Goal: Transaction & Acquisition: Purchase product/service

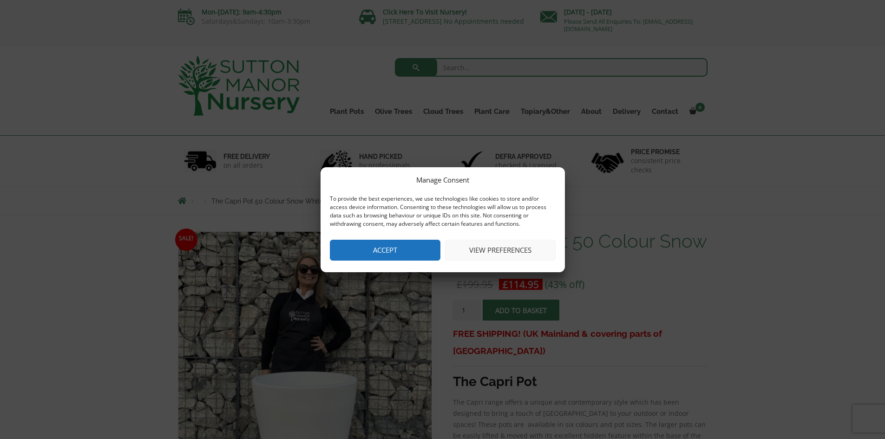
click at [390, 252] on button "Accept" at bounding box center [385, 250] width 111 height 21
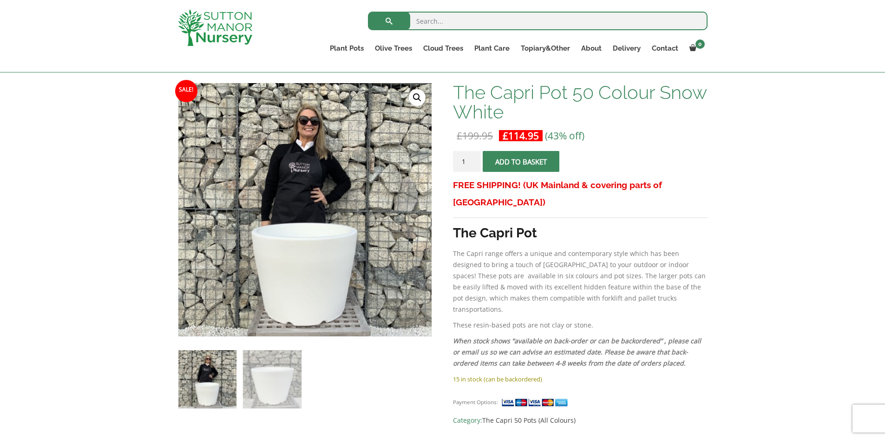
scroll to position [186, 0]
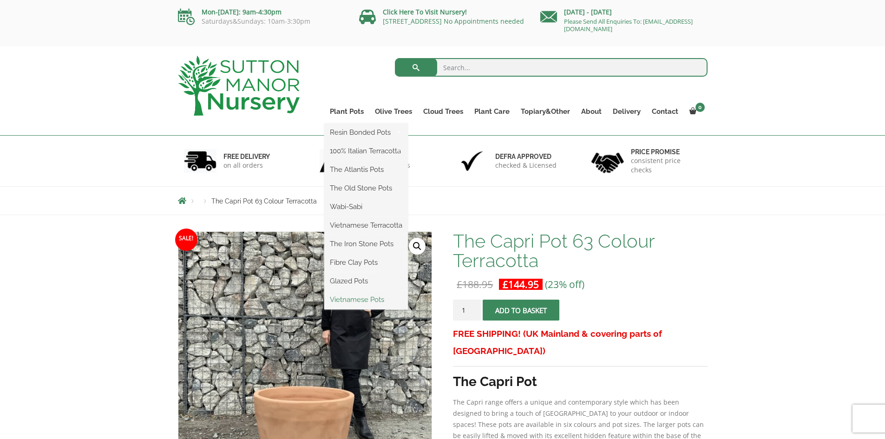
click at [363, 300] on link "Vietnamese Pots" at bounding box center [366, 300] width 84 height 14
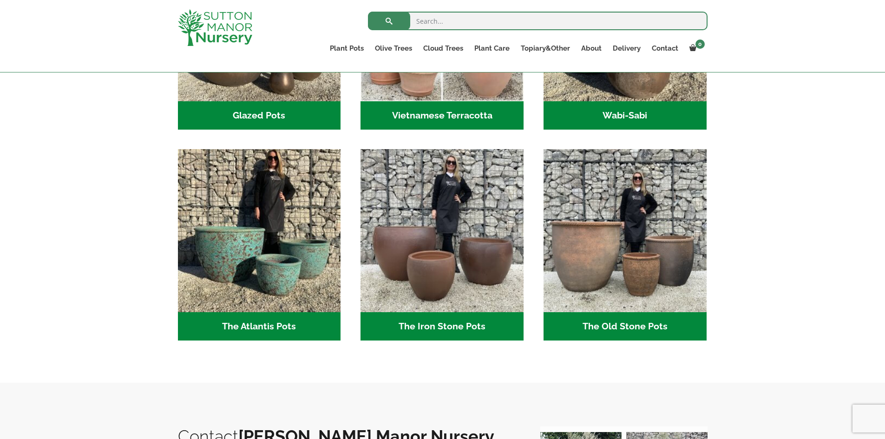
scroll to position [418, 0]
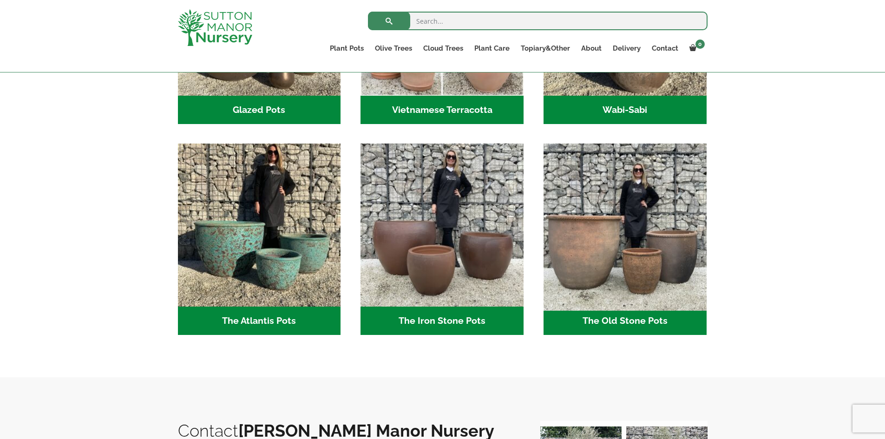
click at [613, 253] on img "Visit product category The Old Stone Pots" at bounding box center [624, 225] width 171 height 171
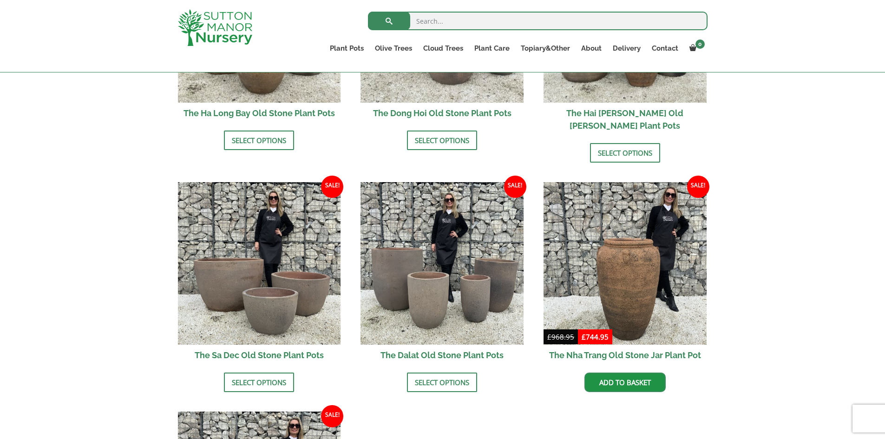
scroll to position [511, 0]
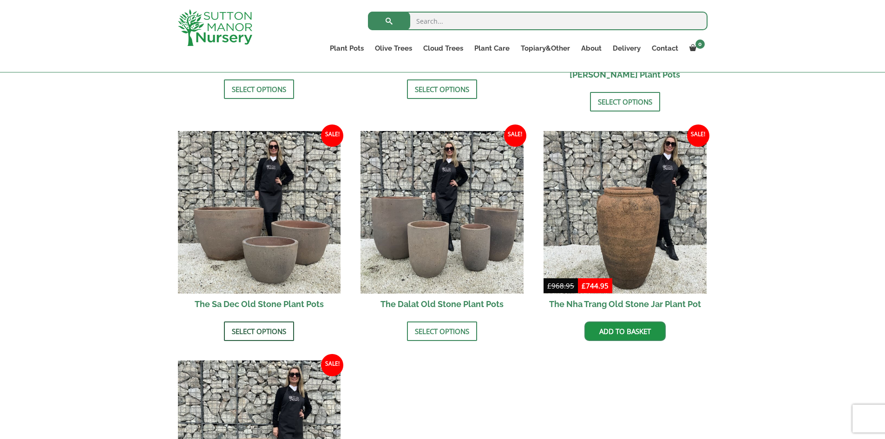
click at [274, 321] on link "Select options" at bounding box center [259, 331] width 70 height 20
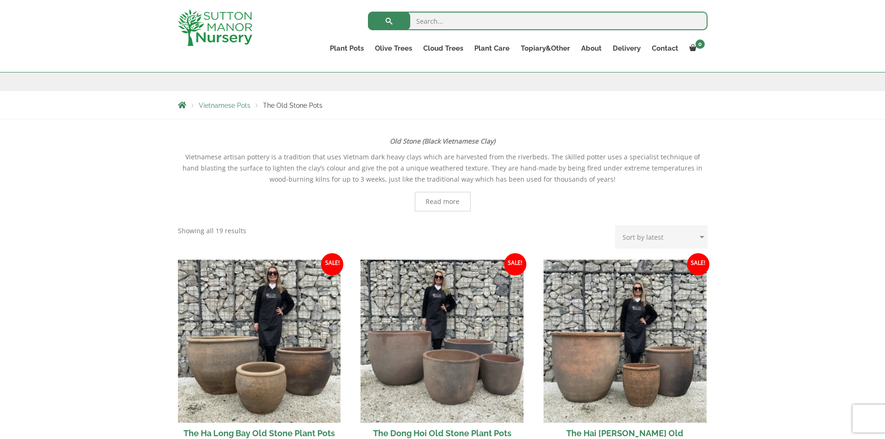
scroll to position [139, 0]
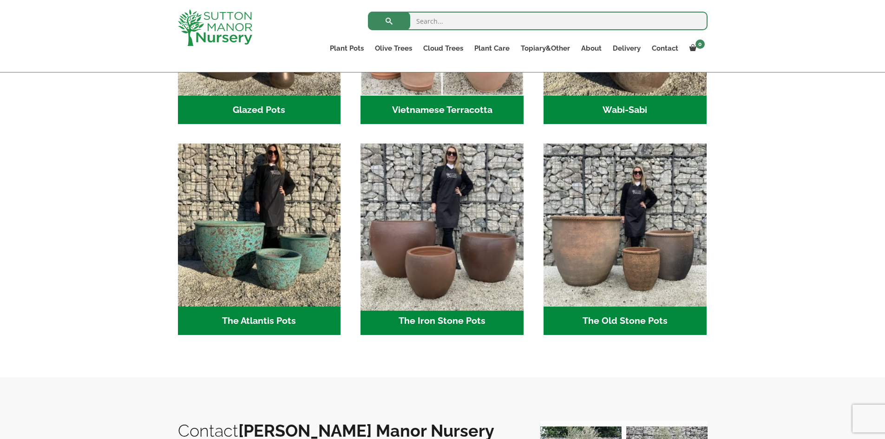
scroll to position [232, 0]
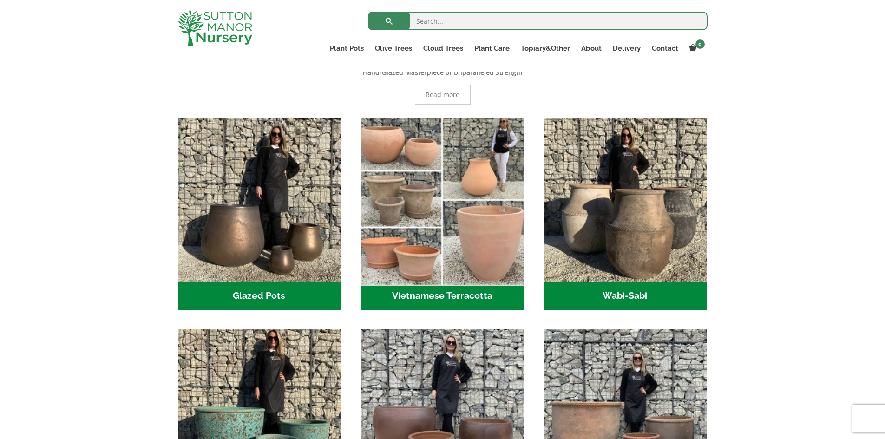
click at [443, 199] on img "Visit product category Vietnamese Terracotta" at bounding box center [442, 199] width 171 height 171
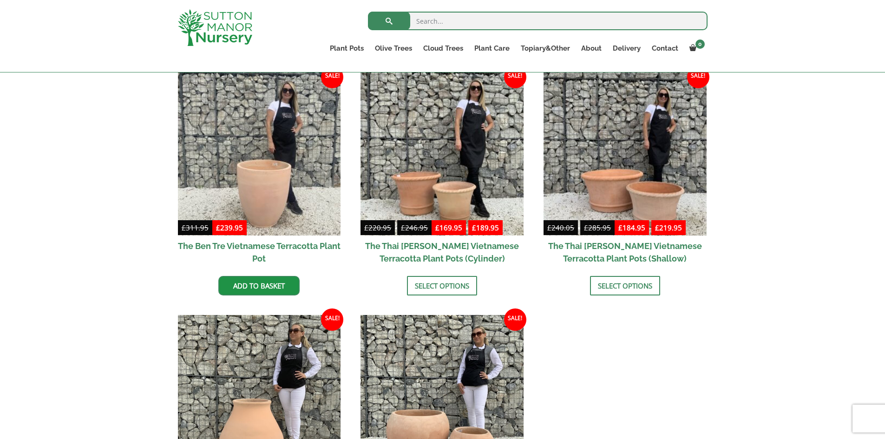
scroll to position [279, 0]
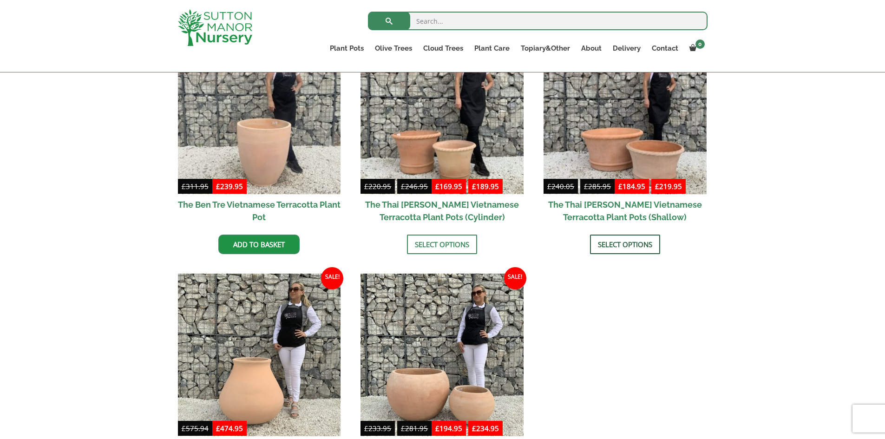
click at [642, 242] on link "Select options" at bounding box center [625, 245] width 70 height 20
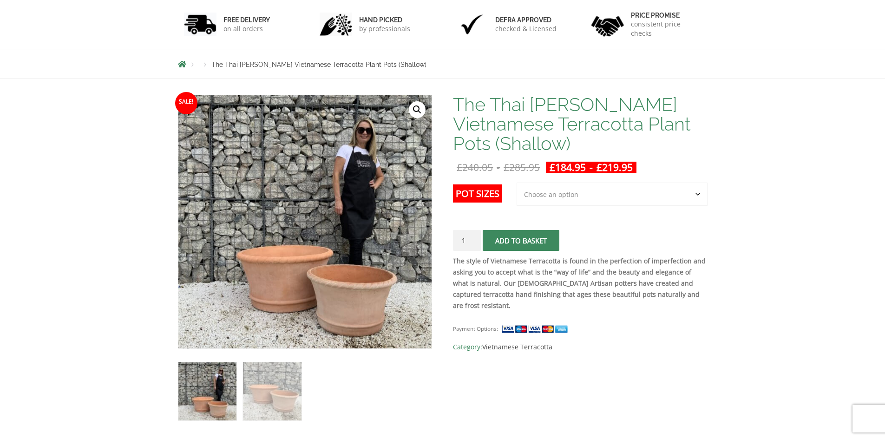
scroll to position [139, 0]
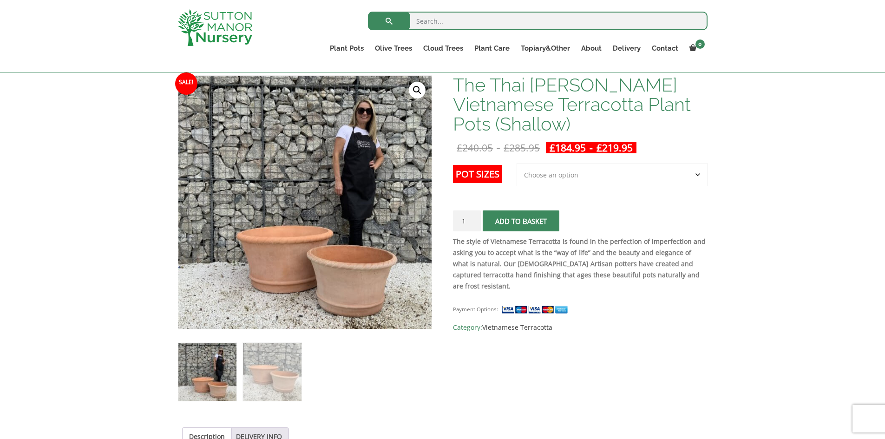
click at [546, 170] on select "Choose an option 2nd to Largest Pot In The Picture Largest pot In The Picture" at bounding box center [611, 174] width 191 height 23
select select "Largest pot In The Picture"
click at [517, 163] on select "Choose an option 2nd to Largest Pot In The Picture Largest pot In The Picture" at bounding box center [611, 174] width 191 height 23
